Goal: Navigation & Orientation: Go to known website

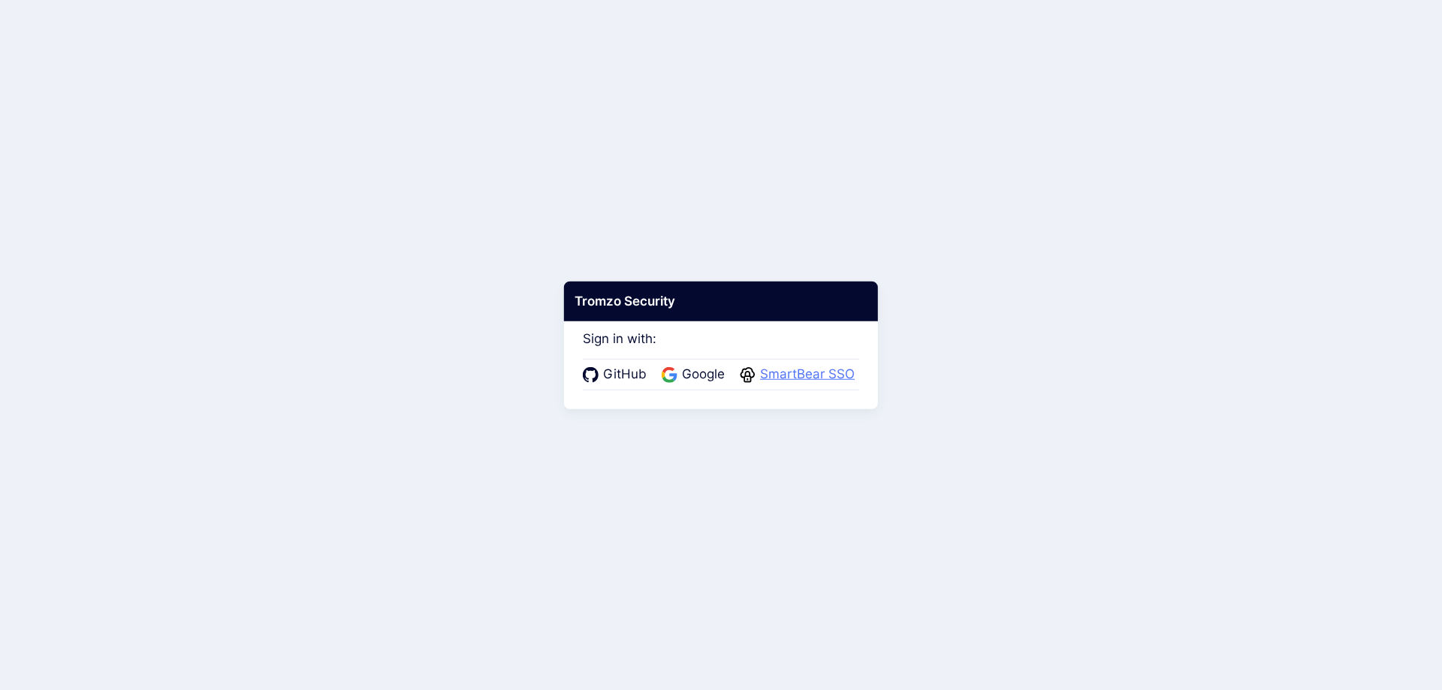
click at [788, 377] on span "SmartBear SSO" at bounding box center [807, 375] width 104 height 20
drag, startPoint x: 617, startPoint y: 378, endPoint x: 876, endPoint y: 394, distance: 260.4
click at [618, 378] on span "GitHub" at bounding box center [625, 375] width 53 height 20
